Goal: Navigation & Orientation: Go to known website

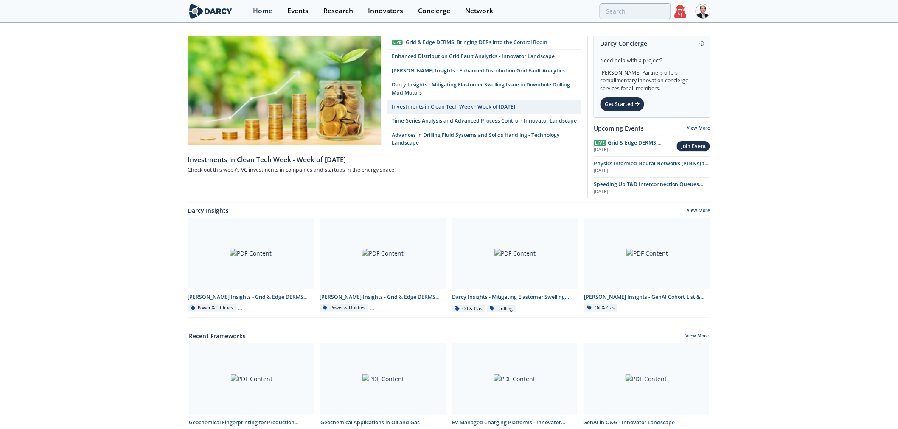
click at [677, 13] on icon at bounding box center [680, 11] width 12 height 13
